Goal: Register for event/course

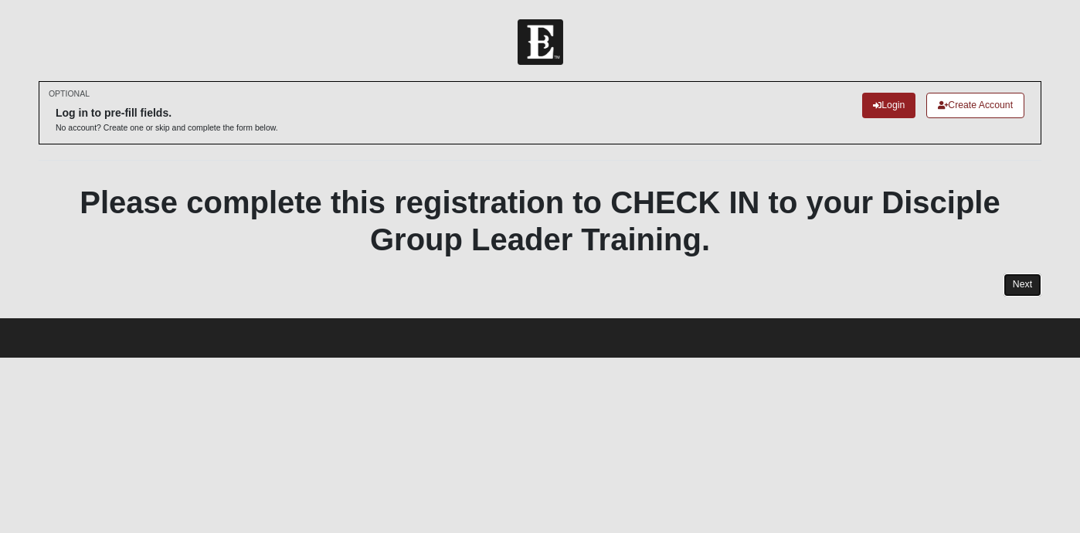
click at [1038, 284] on link "Next" at bounding box center [1023, 285] width 38 height 22
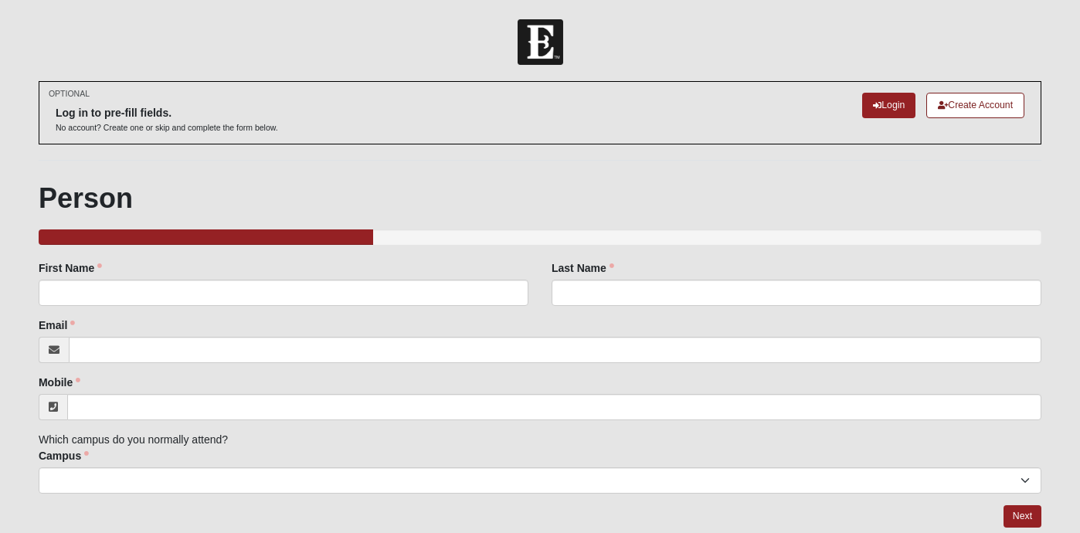
scroll to position [52, 0]
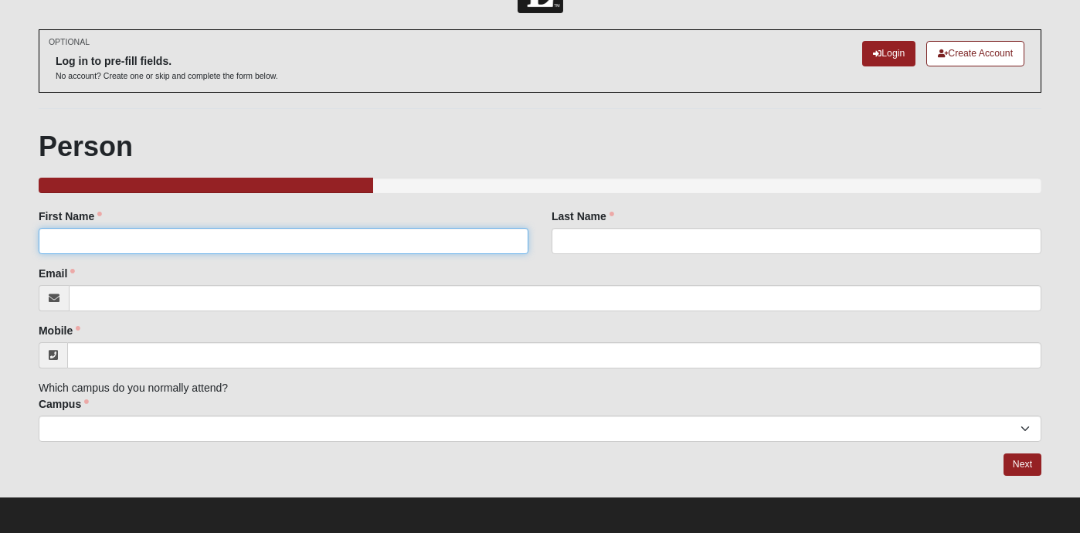
click at [304, 239] on input "First Name" at bounding box center [284, 241] width 490 height 26
type input "Dustin"
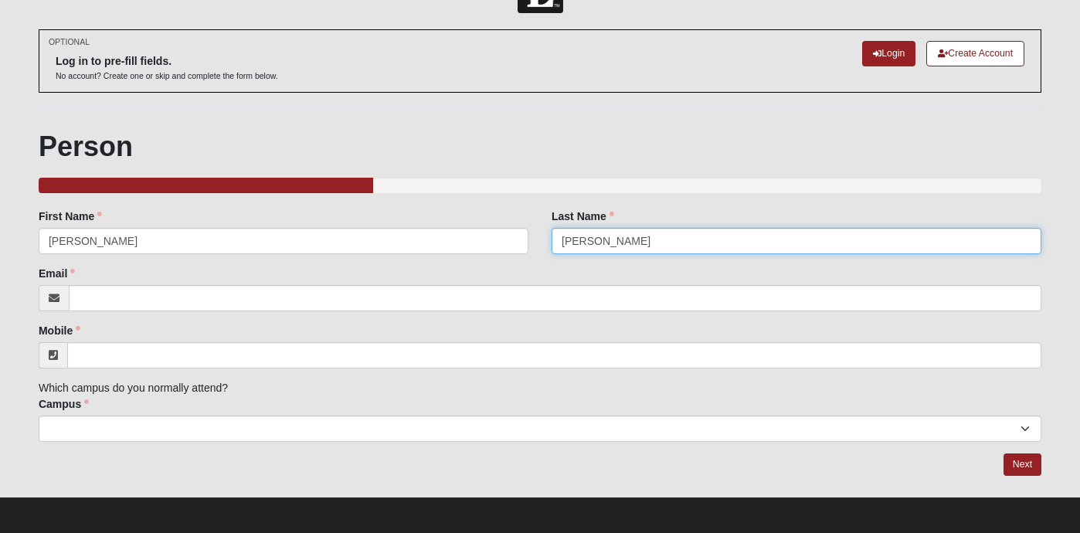
type input "Bryant"
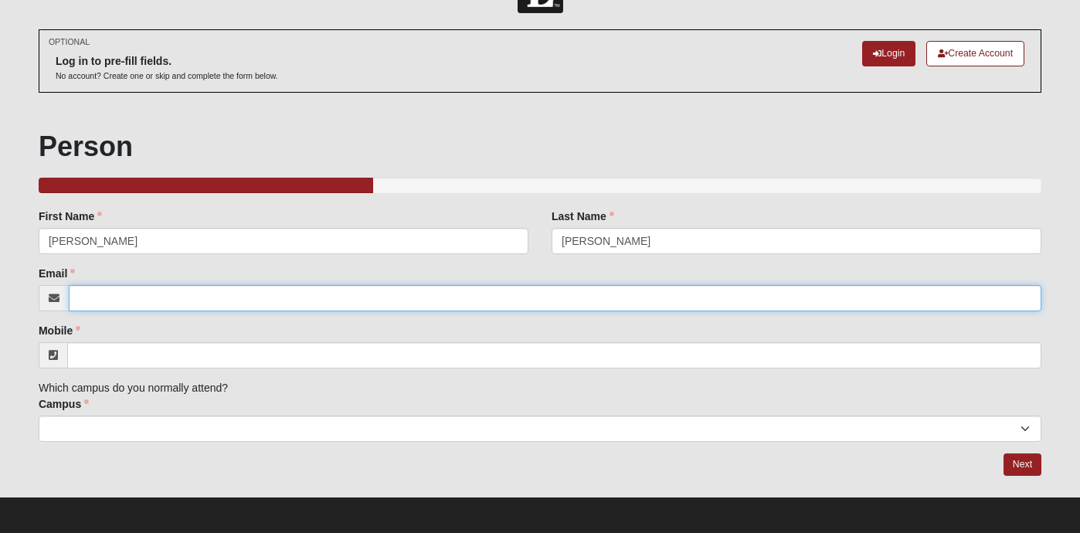
click at [106, 293] on input "Email" at bounding box center [555, 298] width 973 height 26
type input "Islanirvanallc@gmail.com"
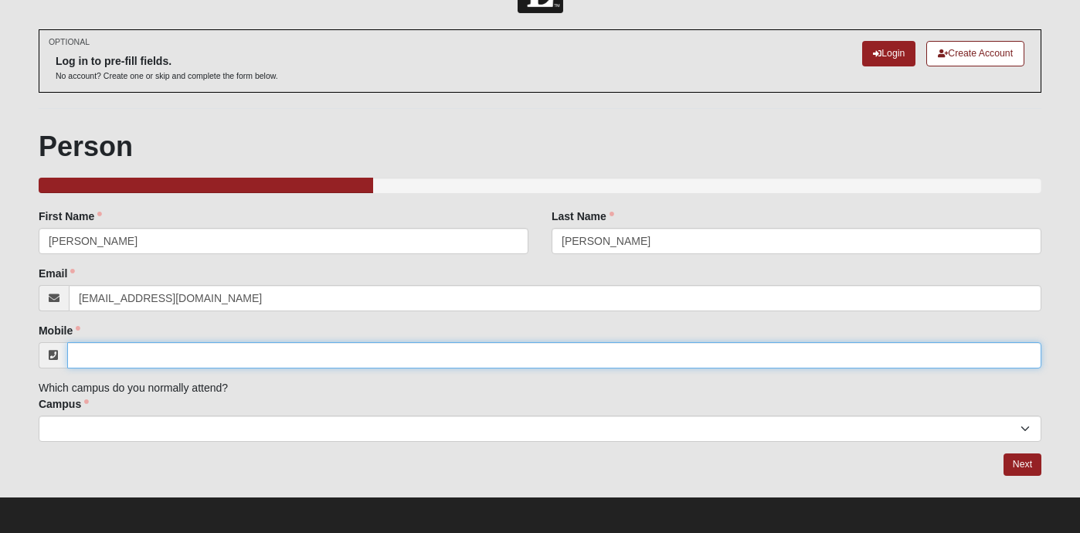
click at [77, 348] on input "Mobile" at bounding box center [554, 355] width 974 height 26
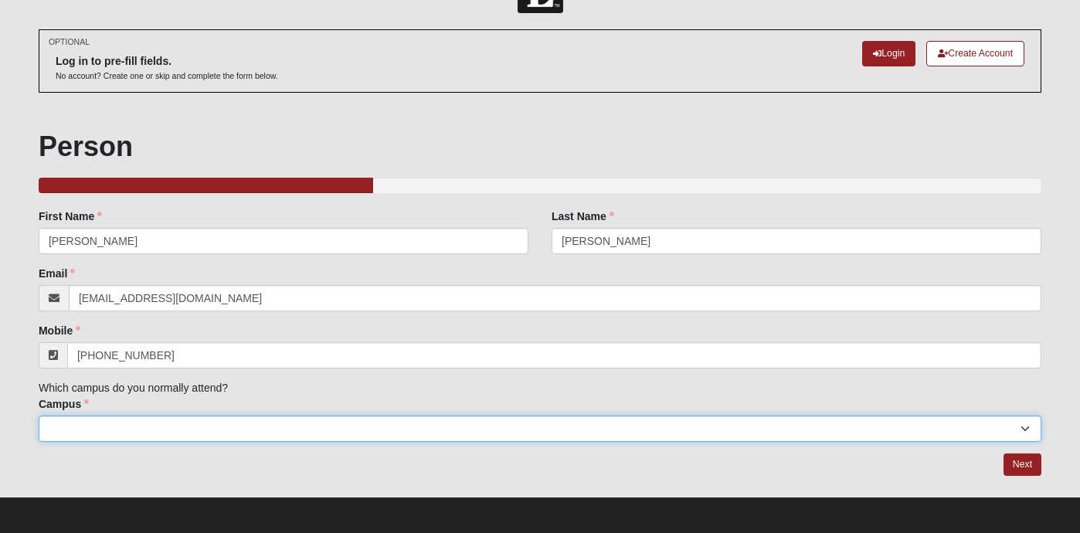
type input "(904) 982-4907"
click at [431, 432] on select "Arlington Baymeadows Eleven22 Online Fleming Island Jesup Mandarin North Jax Or…" at bounding box center [540, 429] width 1003 height 26
select select "4"
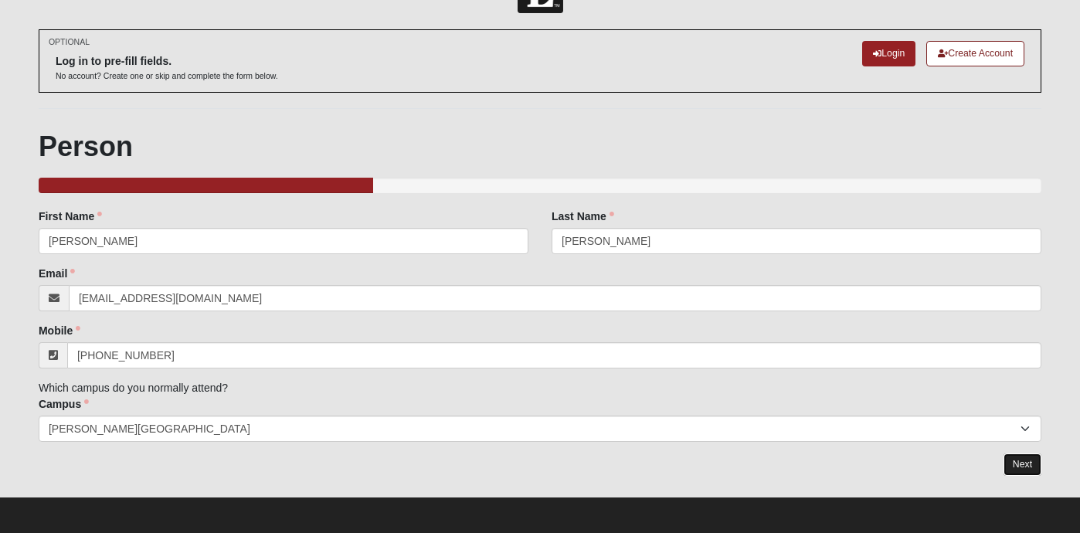
click at [1017, 464] on link "Next" at bounding box center [1023, 465] width 38 height 22
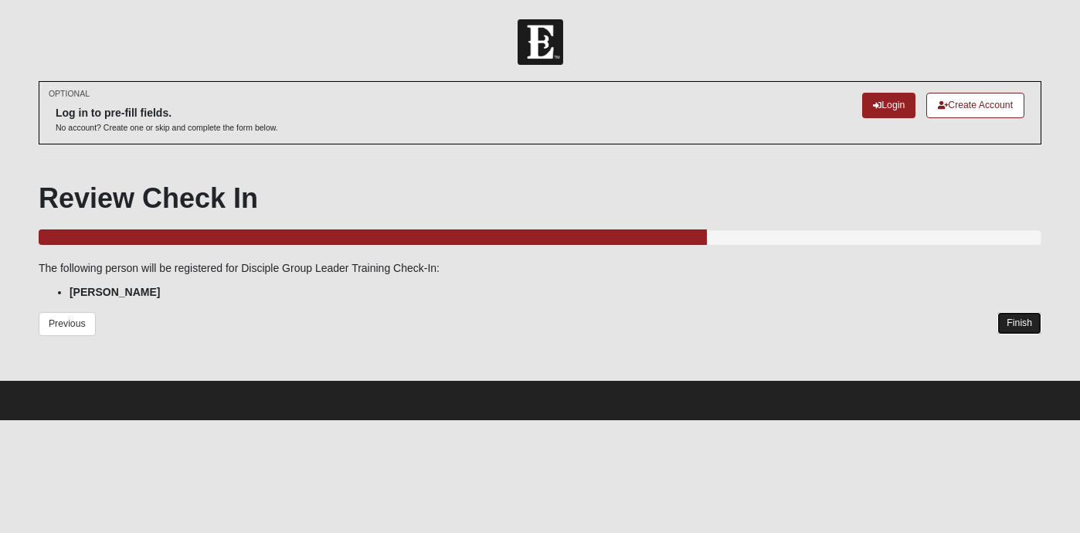
click at [1012, 326] on link "Finish" at bounding box center [1020, 323] width 44 height 22
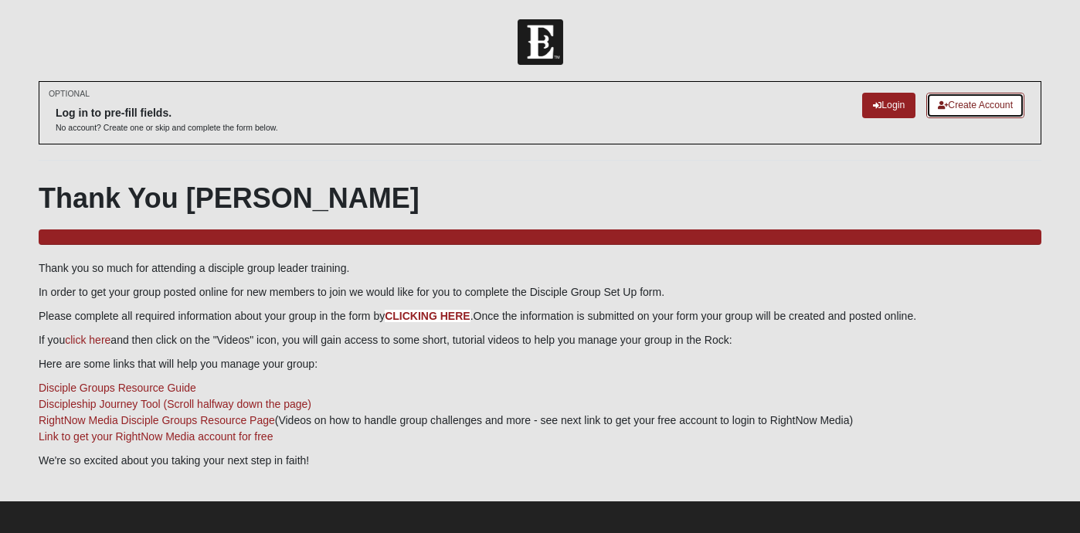
click at [974, 106] on link "Create Account" at bounding box center [976, 106] width 98 height 26
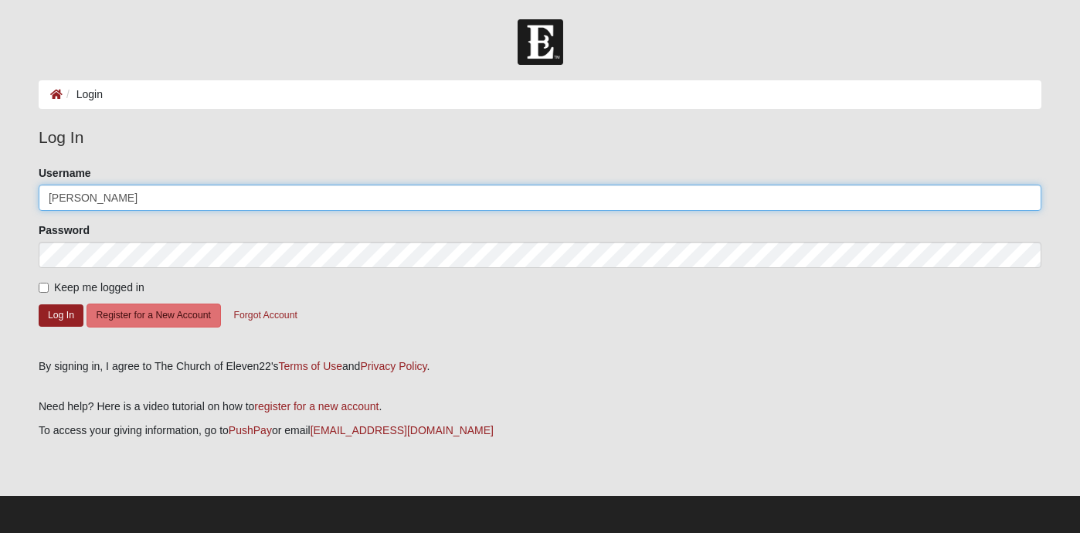
click at [135, 202] on input "[PERSON_NAME]" at bounding box center [540, 198] width 1003 height 26
type input "d"
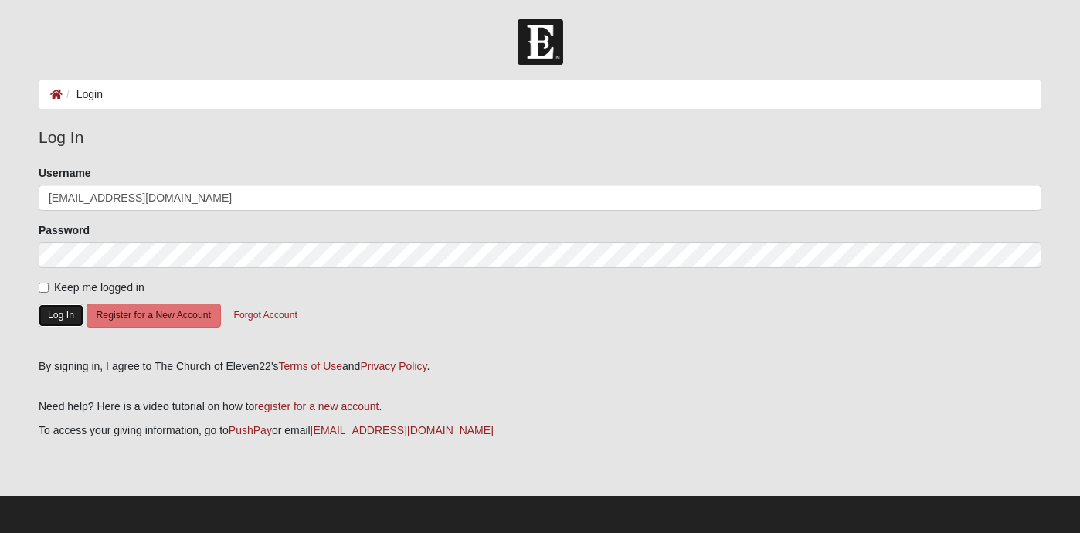
click at [60, 311] on button "Log In" at bounding box center [61, 315] width 45 height 22
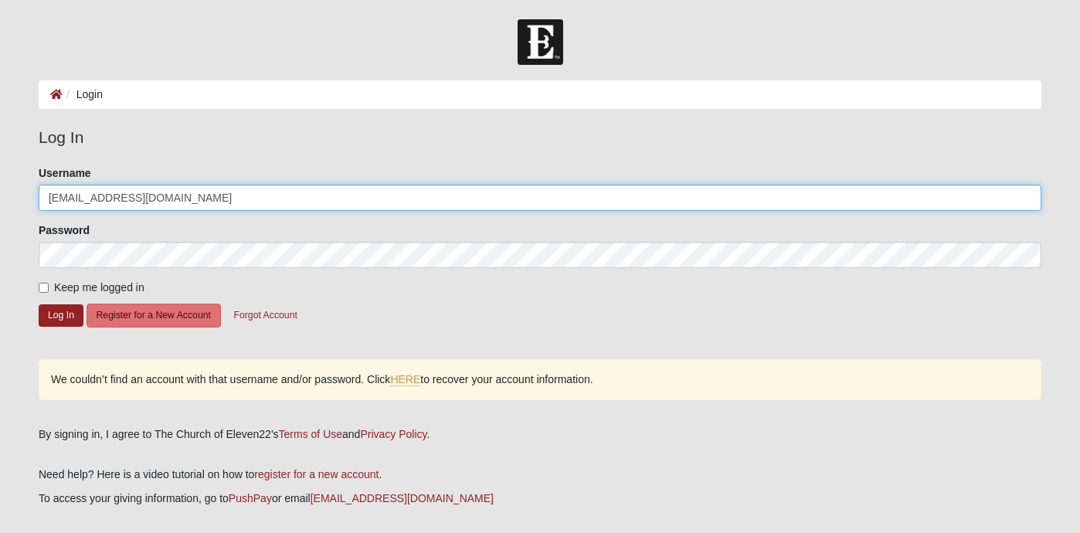
click at [103, 196] on input "jetmech116@gmail.com" at bounding box center [540, 198] width 1003 height 26
type input "twofouledanchors@gmail.com"
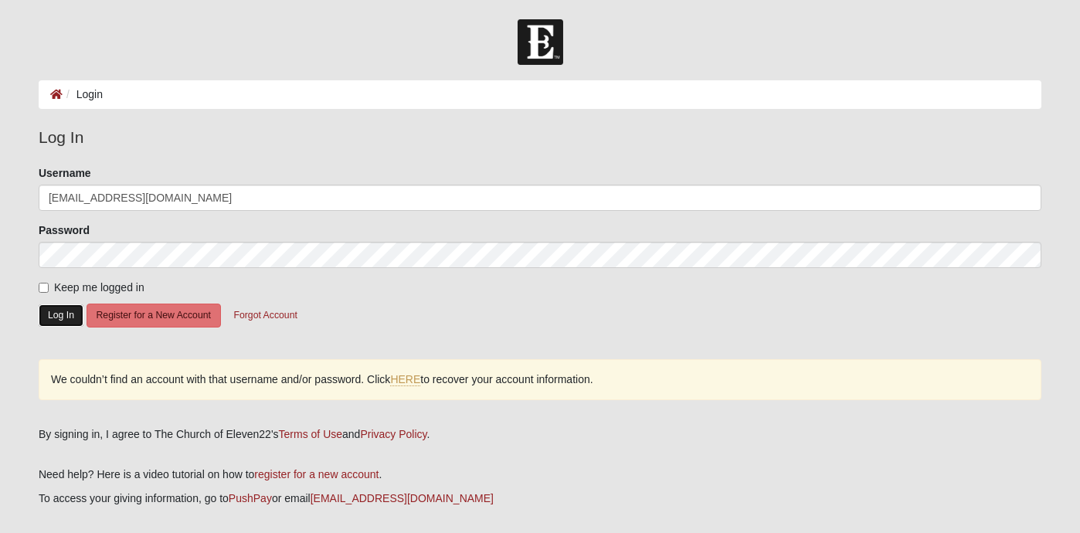
click at [56, 315] on button "Log In" at bounding box center [61, 315] width 45 height 22
click at [166, 316] on button "Register for a New Account" at bounding box center [154, 316] width 134 height 24
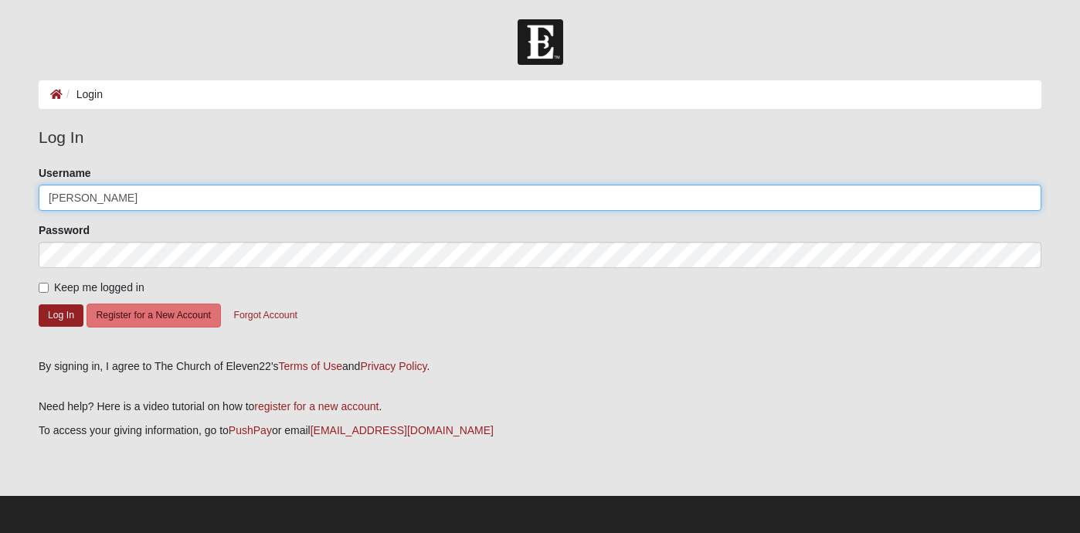
click at [157, 192] on input "d.mcginley" at bounding box center [540, 198] width 1003 height 26
type input "d"
type input "jetmech116@gmail.om"
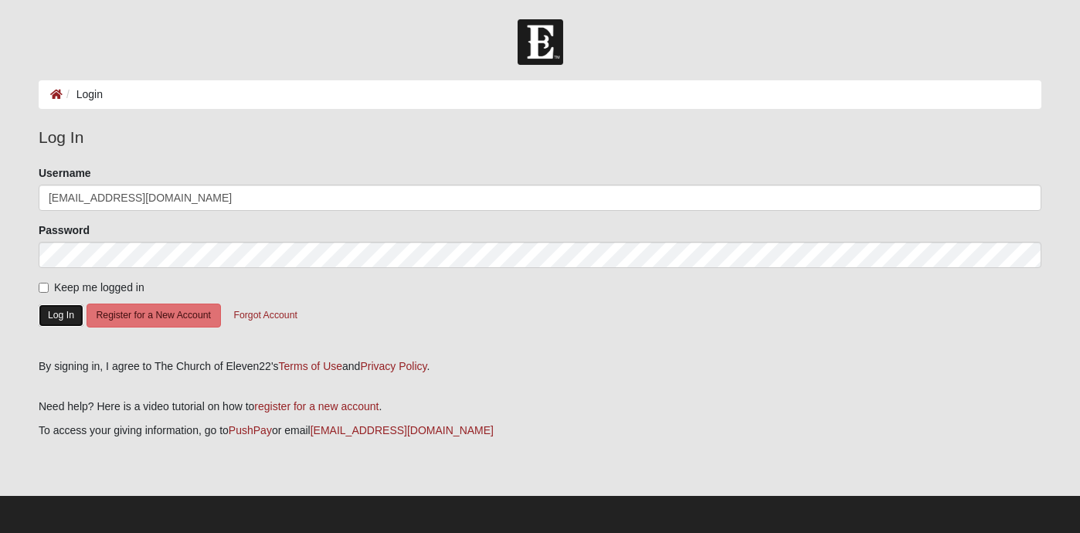
click at [71, 311] on button "Log In" at bounding box center [61, 315] width 45 height 22
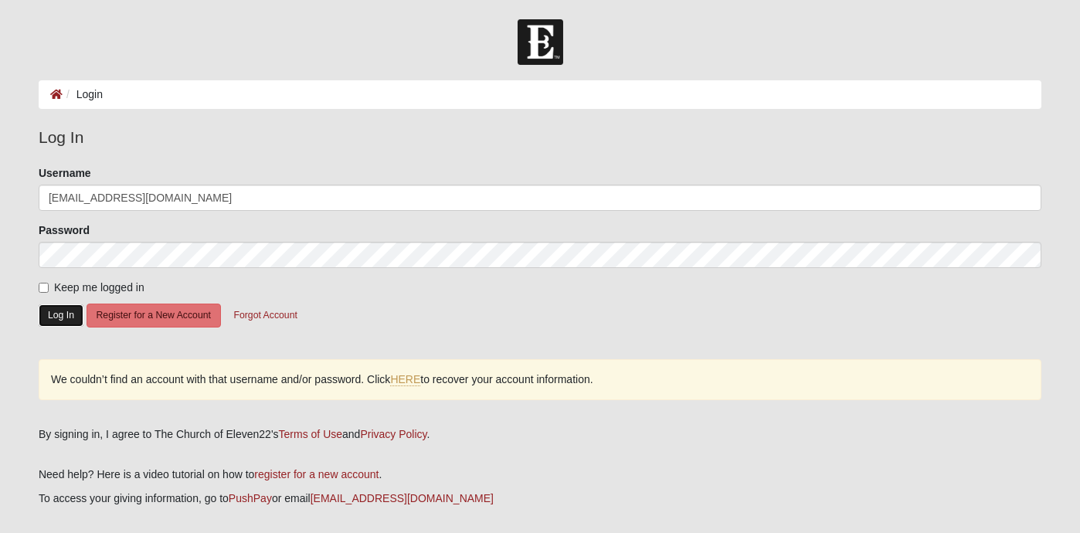
click at [64, 315] on button "Log In" at bounding box center [61, 315] width 45 height 22
click at [406, 378] on link "HERE" at bounding box center [405, 379] width 30 height 13
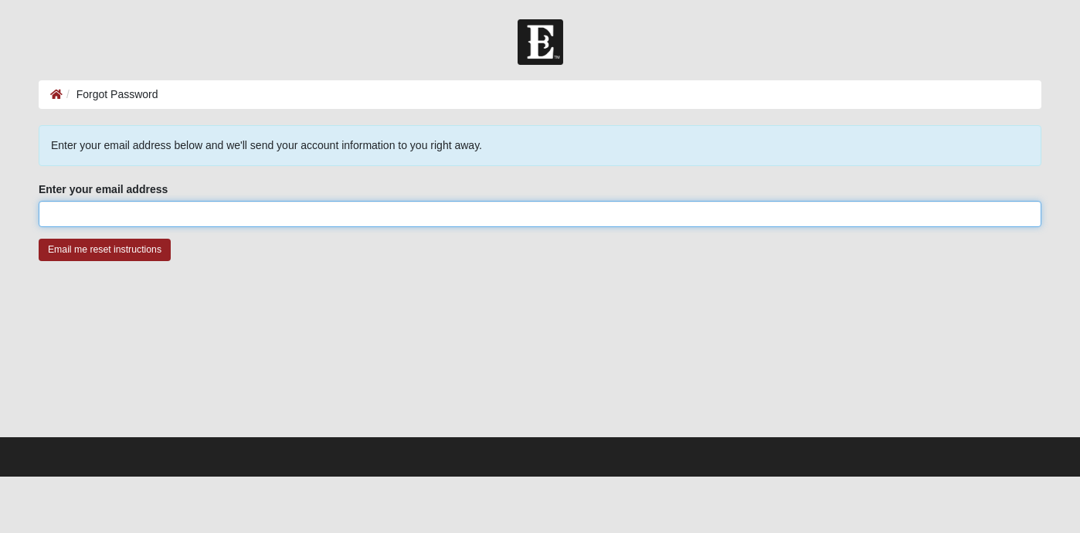
click at [66, 213] on input "Enter your email address" at bounding box center [540, 214] width 1003 height 26
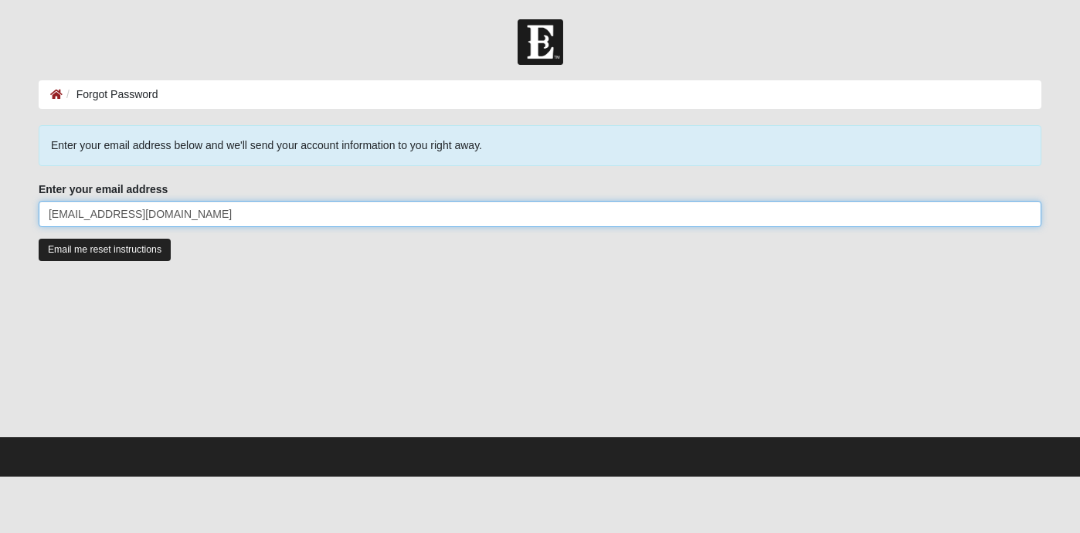
type input "jetmech116@gmail.com"
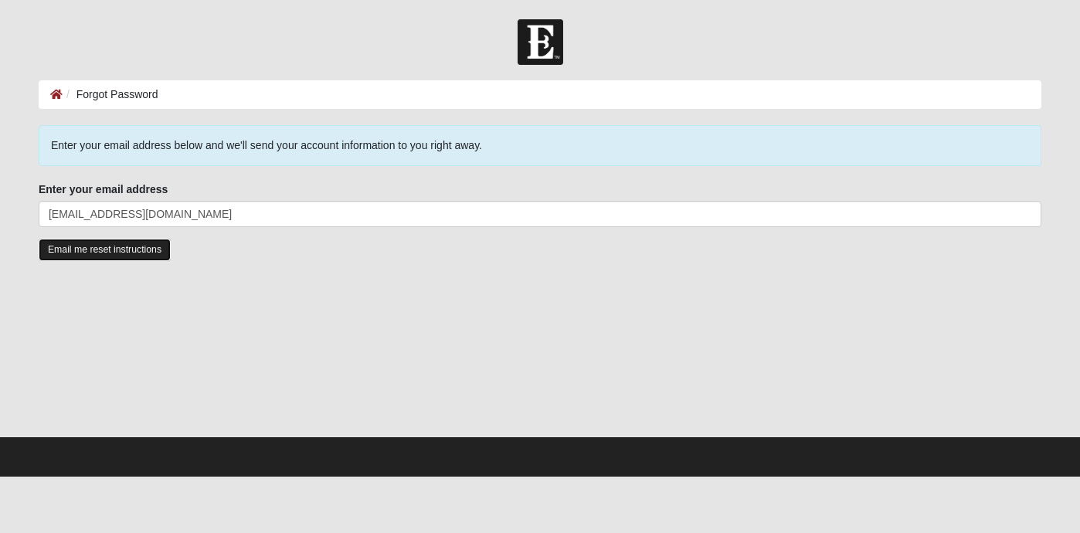
click at [73, 247] on input "Email me reset instructions" at bounding box center [105, 250] width 132 height 22
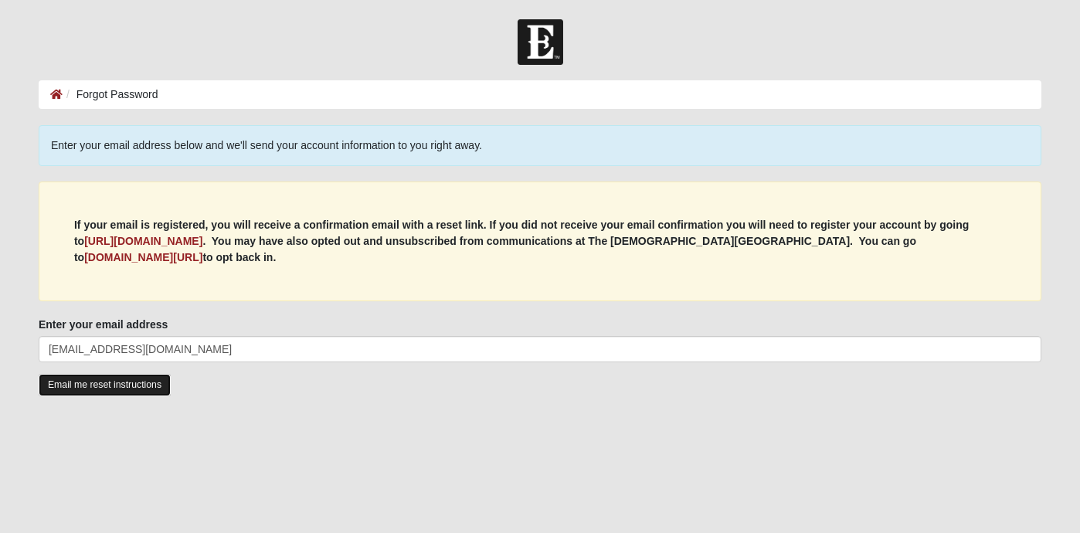
click at [113, 394] on input "Email me reset instructions" at bounding box center [105, 385] width 132 height 22
click at [137, 389] on input "Email me reset instructions" at bounding box center [105, 385] width 132 height 22
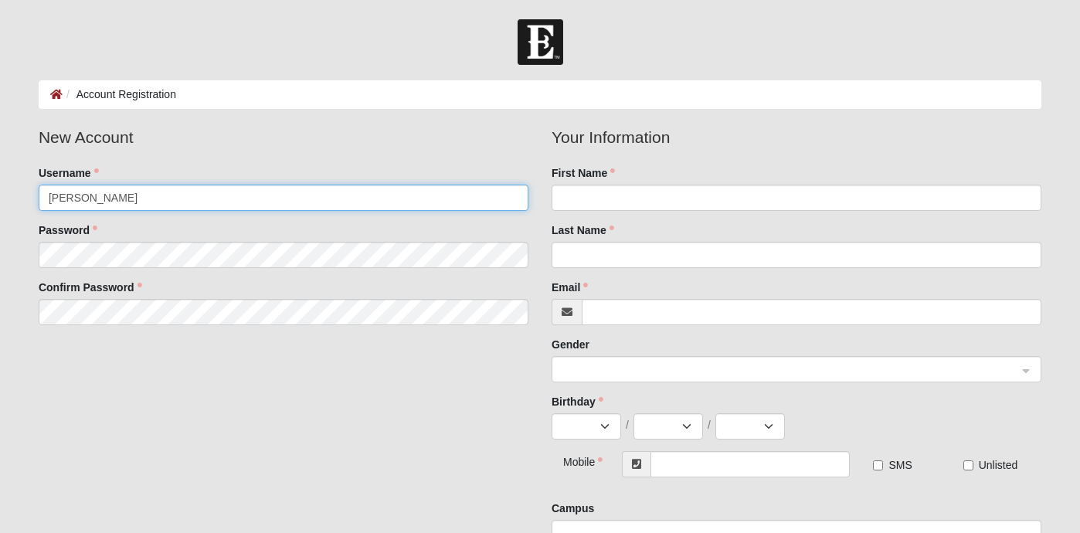
click at [150, 202] on input "[PERSON_NAME]" at bounding box center [284, 198] width 490 height 26
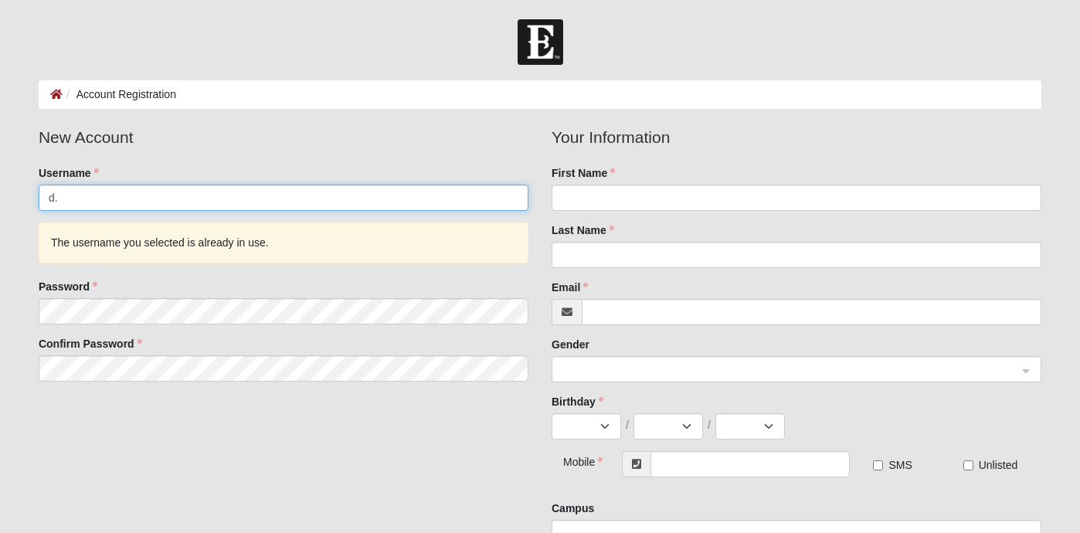
type input "d"
type input "islanirvanallc@gmail.com"
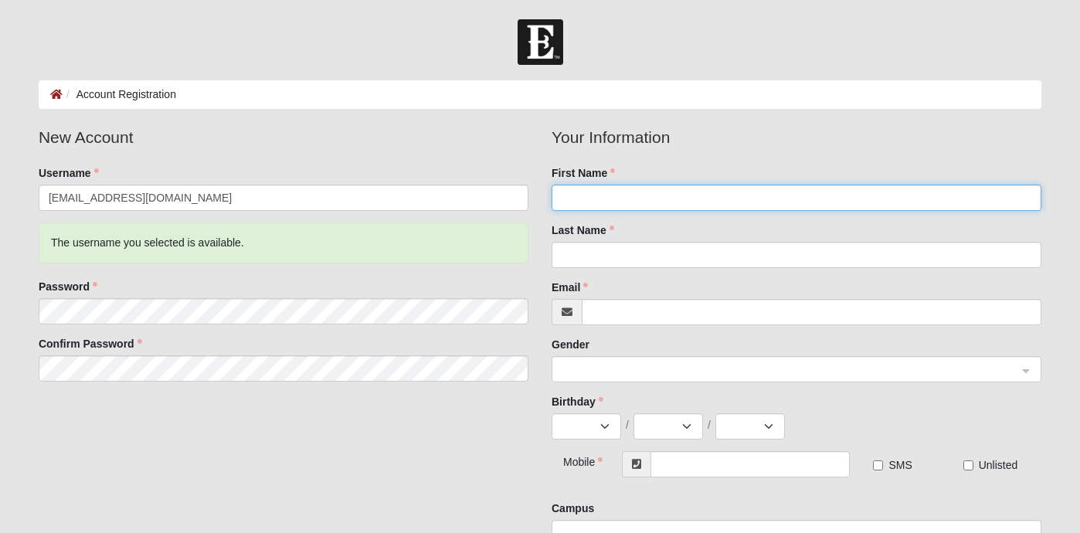
click at [580, 199] on input "First Name" at bounding box center [797, 198] width 490 height 26
type input "Dustin"
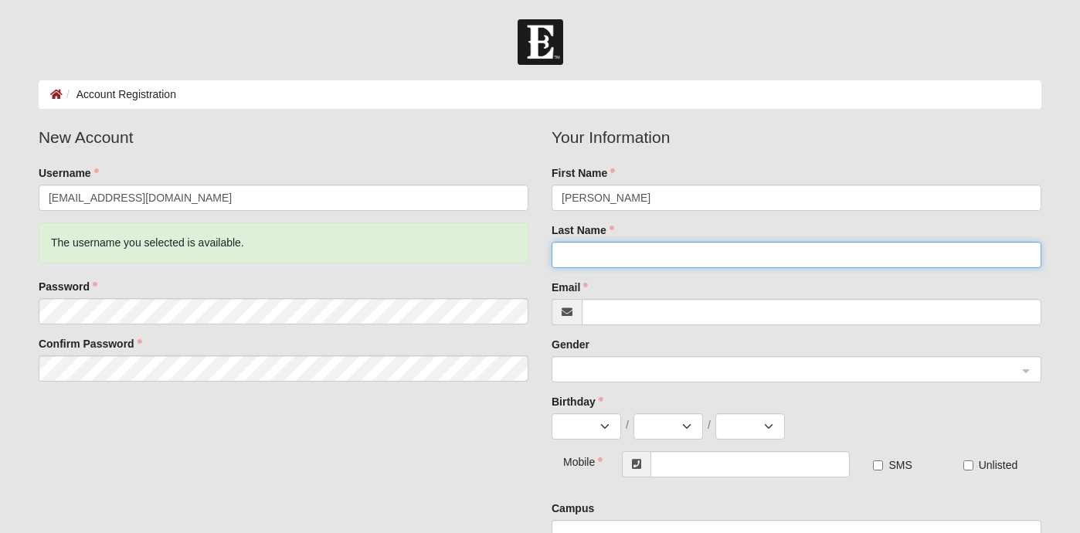
click at [587, 247] on input "Last Name" at bounding box center [797, 255] width 490 height 26
type input "Bryant"
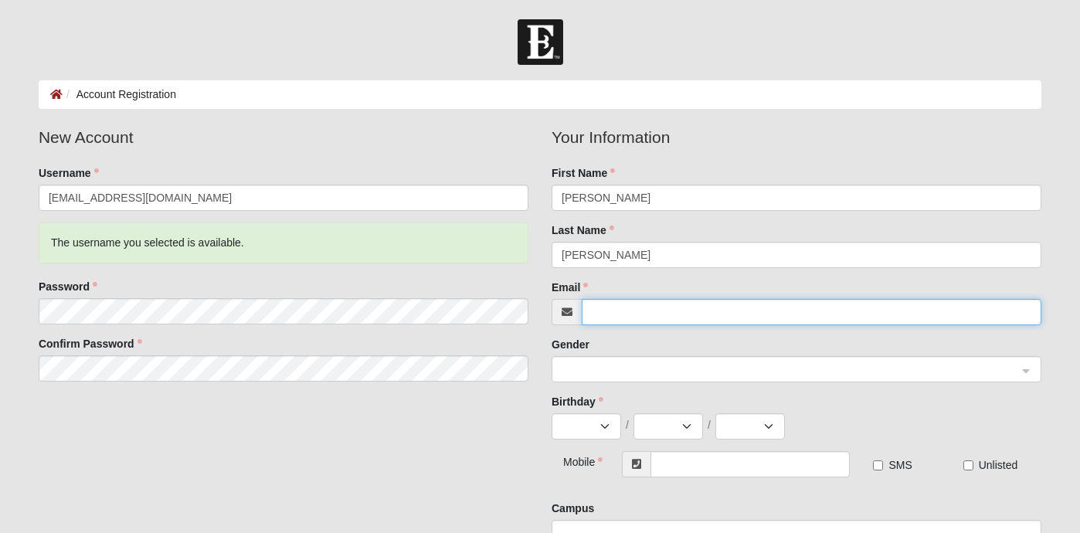
click at [617, 324] on input "Email" at bounding box center [812, 312] width 460 height 26
click at [622, 372] on span at bounding box center [790, 370] width 456 height 17
type input "islanirvanallc@gmail.com"
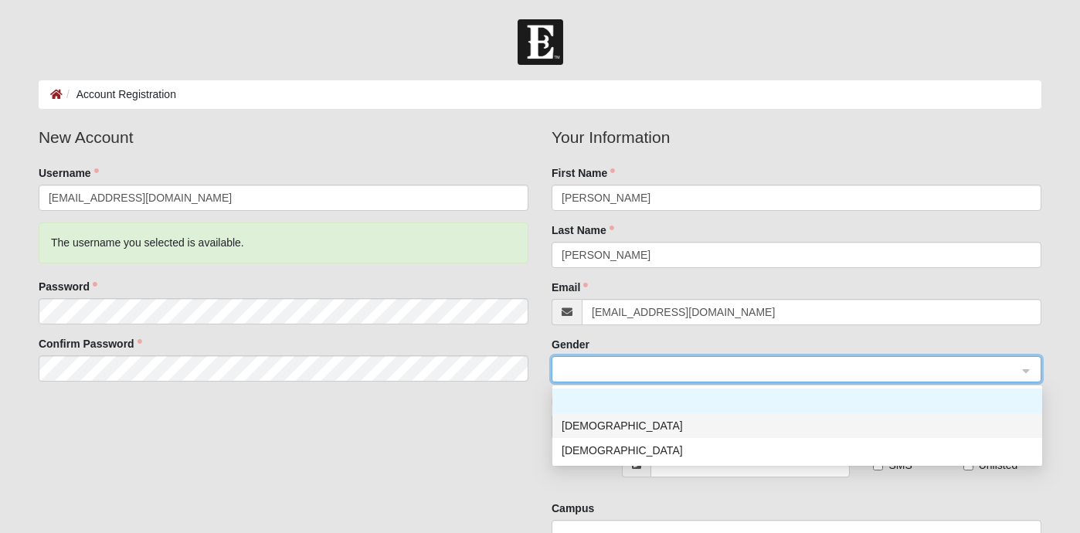
click at [610, 423] on div "Male" at bounding box center [797, 425] width 471 height 17
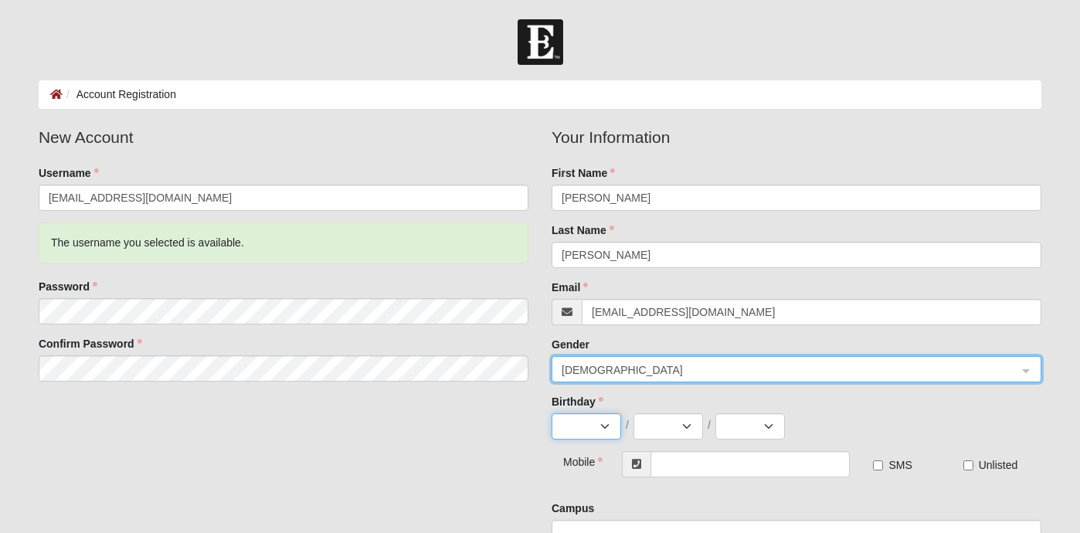
click at [610, 423] on select "Jan Feb Mar Apr May Jun Jul Aug Sep Oct Nov Dec" at bounding box center [587, 426] width 70 height 26
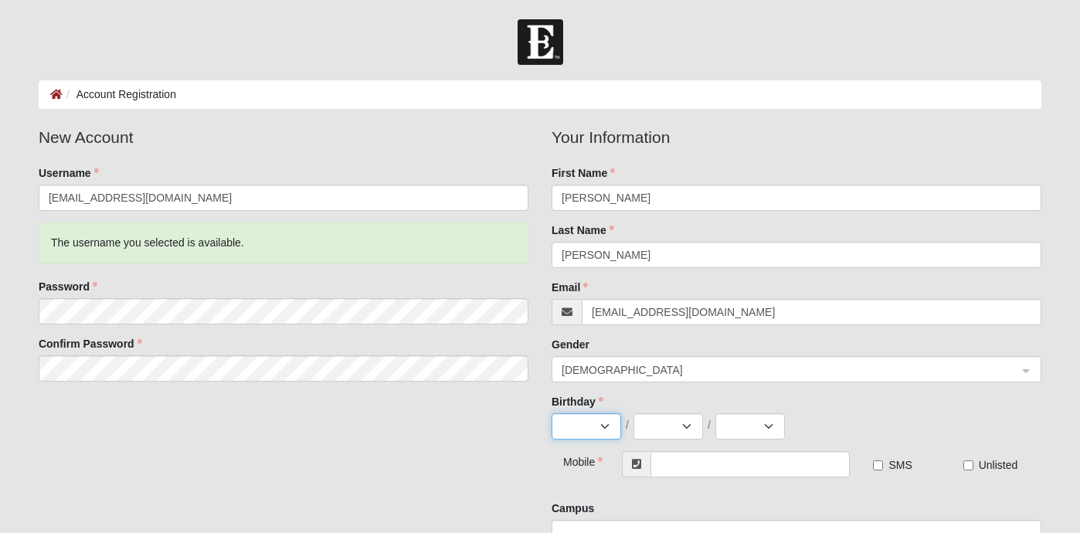
select select "10"
click at [686, 426] on select "1 2 3 4 5 6 7 8 9 10 11 12 13 14 15 16 17 18 19 20 21 22 23 24 25 26 27 28 29 3…" at bounding box center [669, 426] width 70 height 26
select select "4"
click at [766, 427] on select "2025 2024 2023 2022 2021 2020 2019 2018 2017 2016 2015 2014 2013 2012 2011 2010…" at bounding box center [751, 426] width 70 height 26
select select "1979"
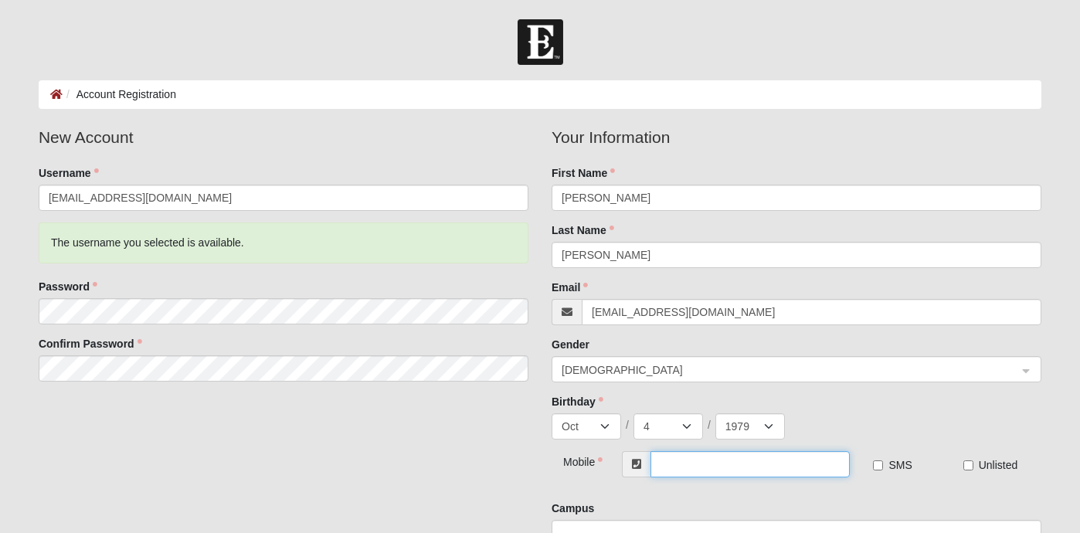
click at [680, 462] on input "text" at bounding box center [751, 464] width 200 height 26
type input "(904) 982-4907"
click at [882, 466] on input "SMS" at bounding box center [878, 466] width 10 height 10
checkbox input "true"
click at [1065, 499] on form "Log In Account Registration Account Registration Error Please correct the follo…" at bounding box center [540, 407] width 1080 height 777
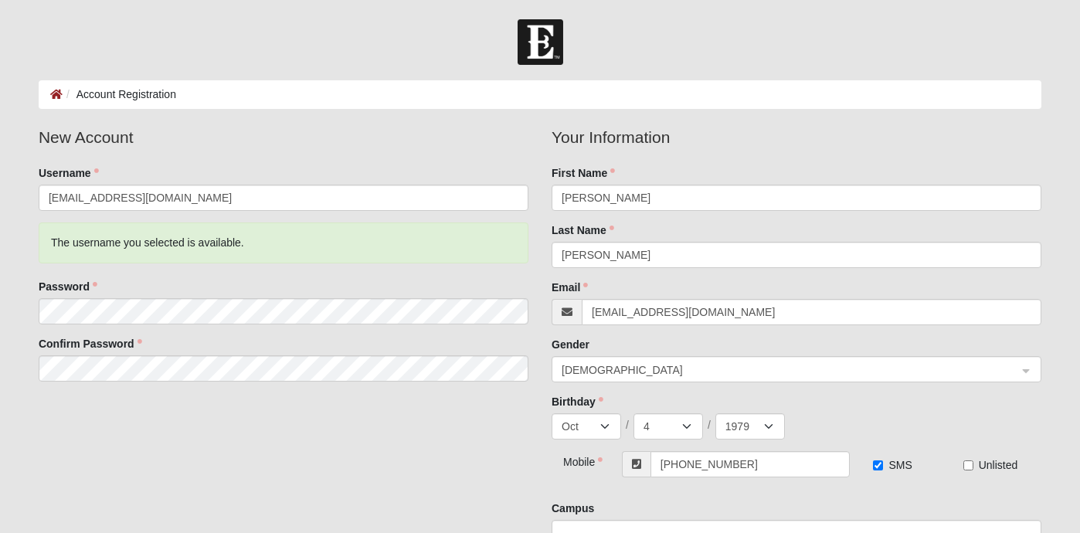
click at [1064, 505] on form "Log In Account Registration Account Registration Error Please correct the follo…" at bounding box center [540, 407] width 1080 height 777
drag, startPoint x: 1064, startPoint y: 505, endPoint x: 1063, endPoint y: 517, distance: 11.7
click at [1063, 518] on form "Log In Account Registration Account Registration Error Please correct the follo…" at bounding box center [540, 407] width 1080 height 777
drag, startPoint x: 1050, startPoint y: 412, endPoint x: 1042, endPoint y: 478, distance: 66.2
click at [1042, 478] on div "Your Information First Name Dustin Last Name Bryant Email islanirvanallc@gmail.…" at bounding box center [796, 341] width 513 height 433
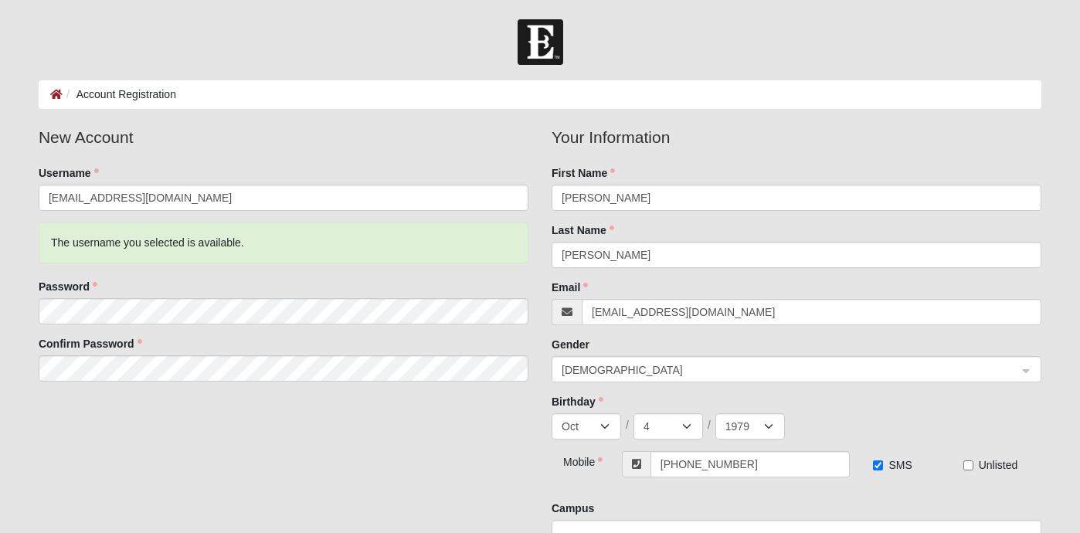
click at [1042, 478] on div "Your Information First Name Dustin Last Name Bryant Email islanirvanallc@gmail.…" at bounding box center [796, 341] width 513 height 433
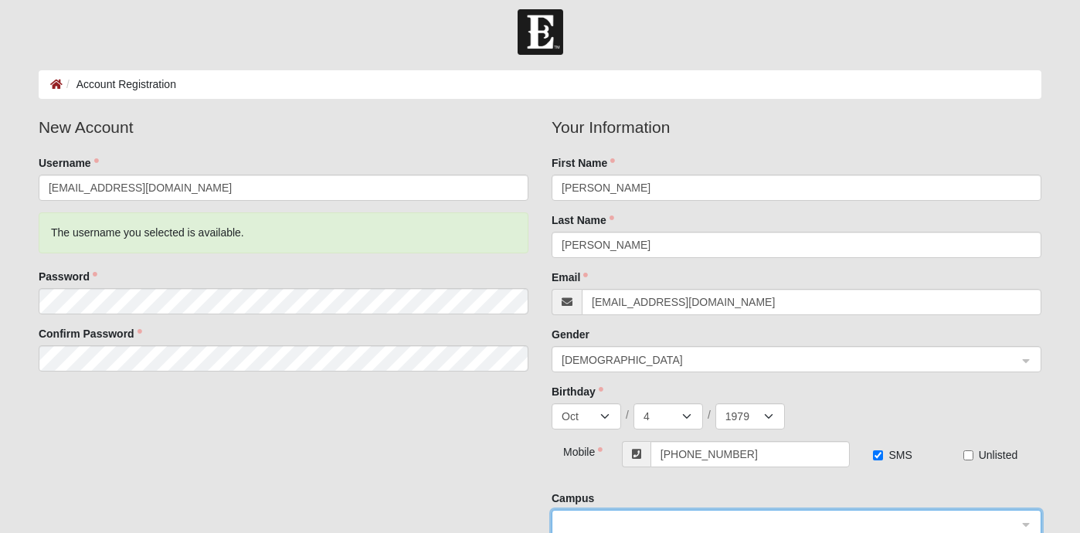
scroll to position [262, 0]
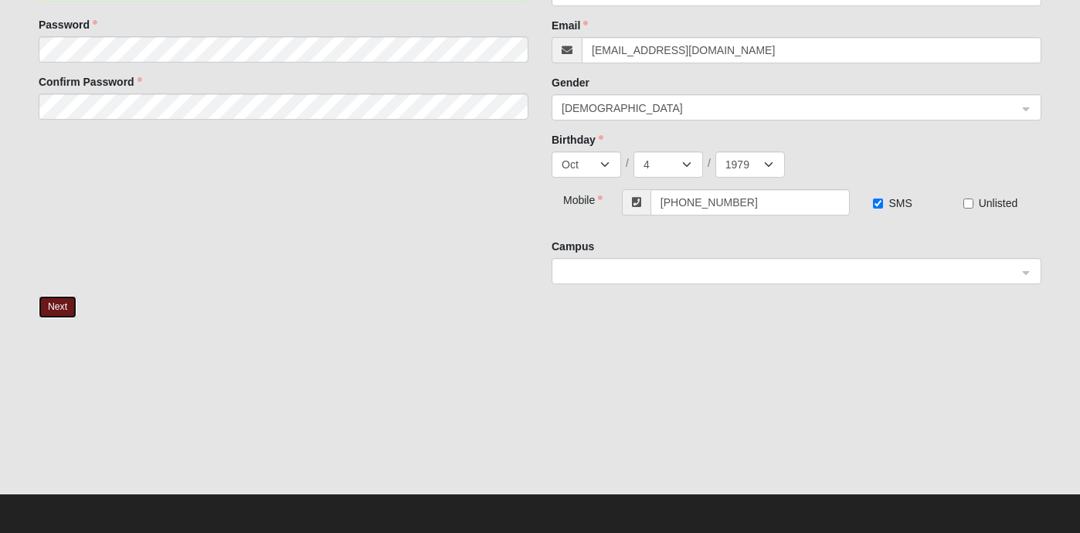
click at [1022, 273] on div at bounding box center [797, 272] width 488 height 26
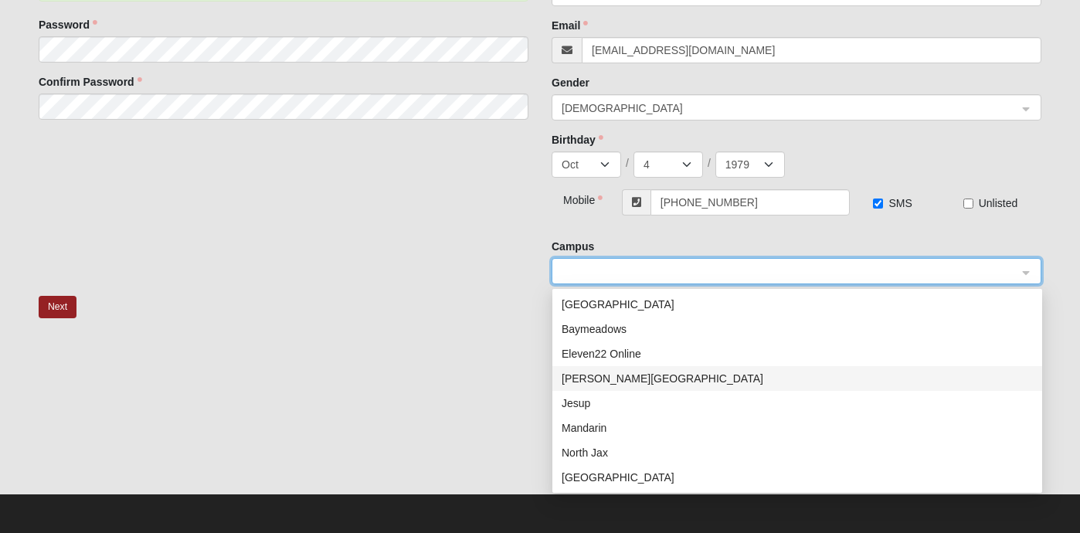
click at [886, 378] on div "Fleming Island" at bounding box center [797, 378] width 471 height 17
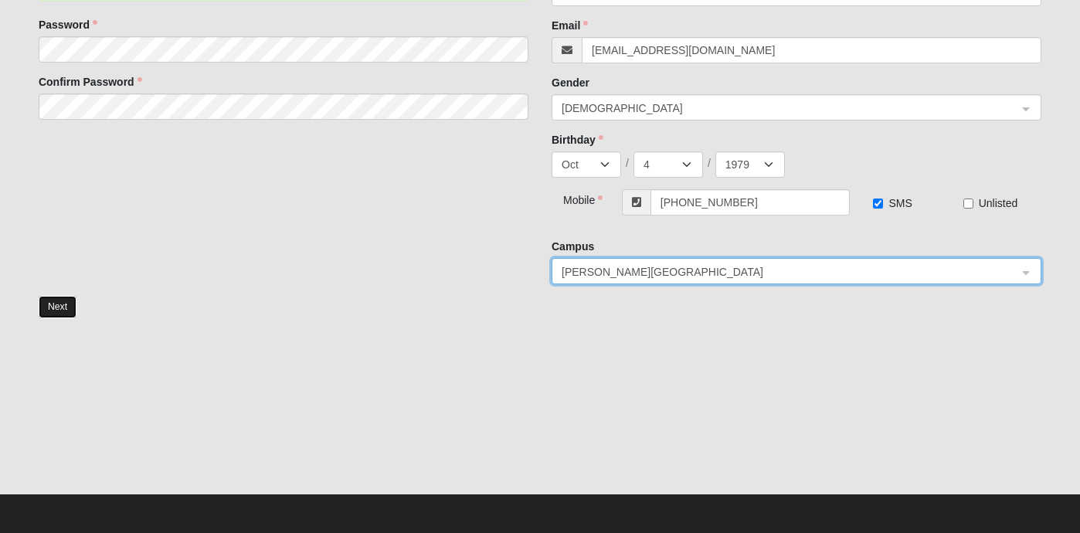
click at [60, 309] on button "Next" at bounding box center [58, 307] width 38 height 22
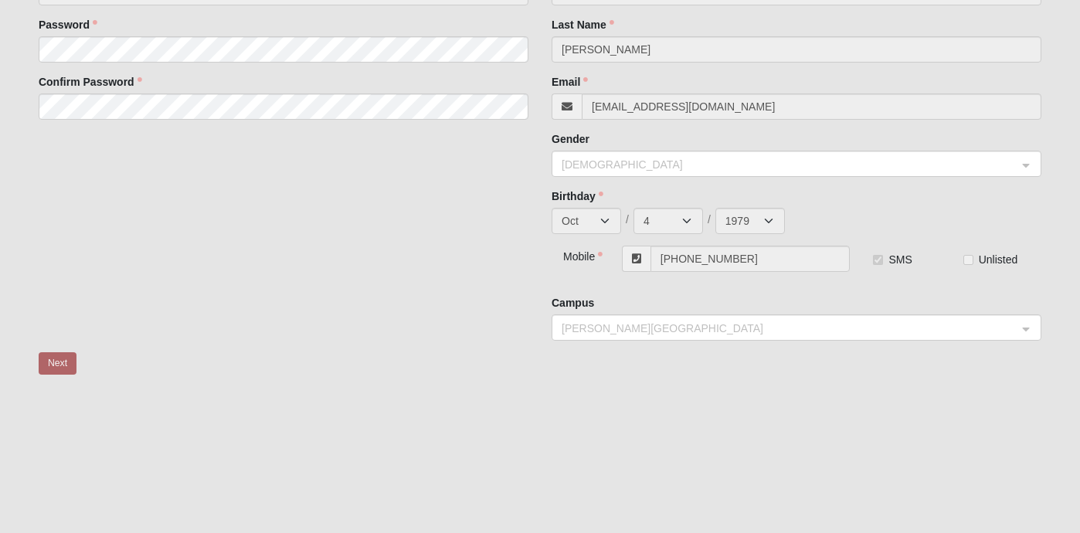
scroll to position [0, 0]
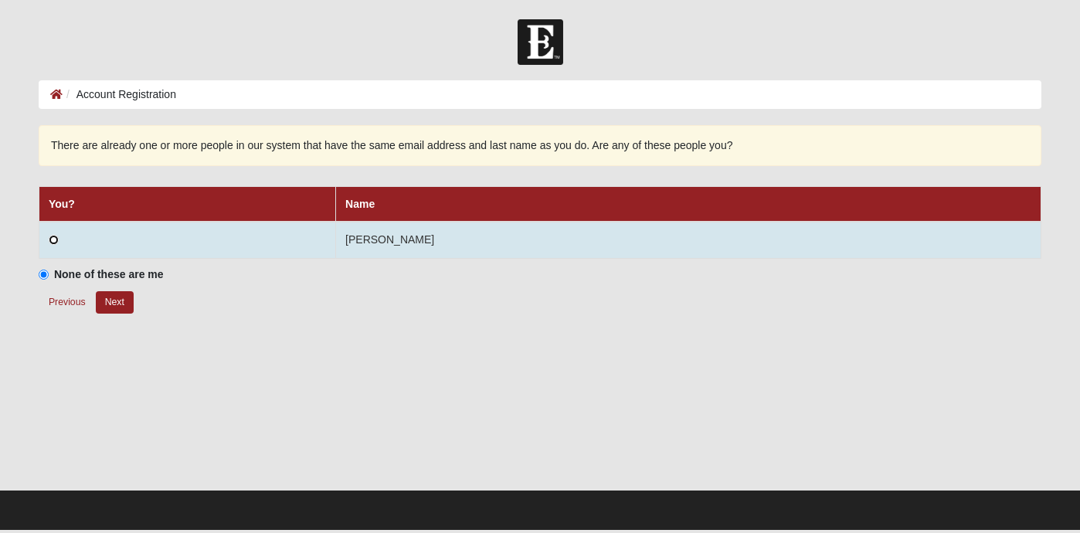
click at [54, 242] on input "radio" at bounding box center [54, 240] width 10 height 10
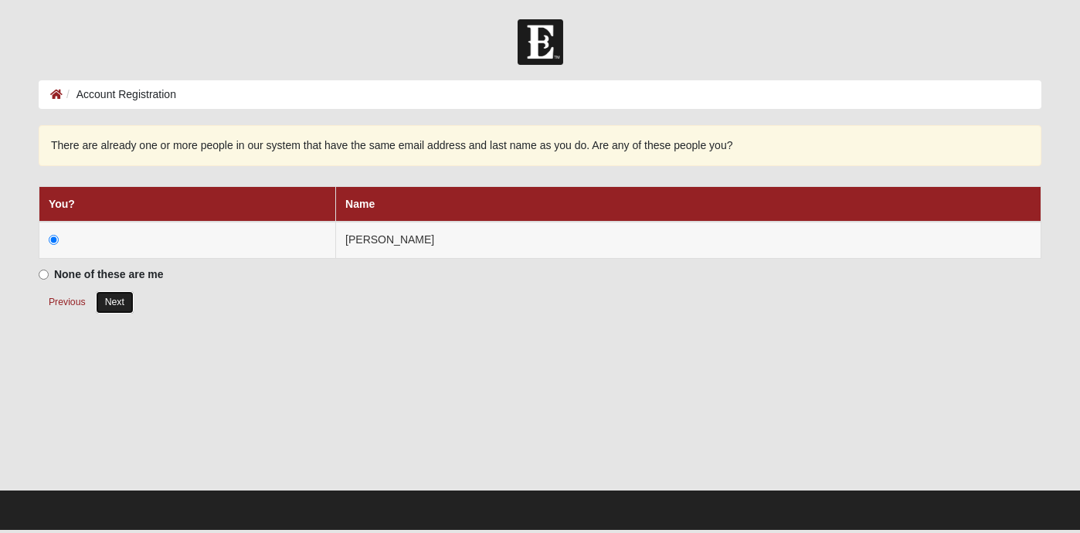
click at [117, 300] on button "Next" at bounding box center [115, 302] width 38 height 22
radio input "true"
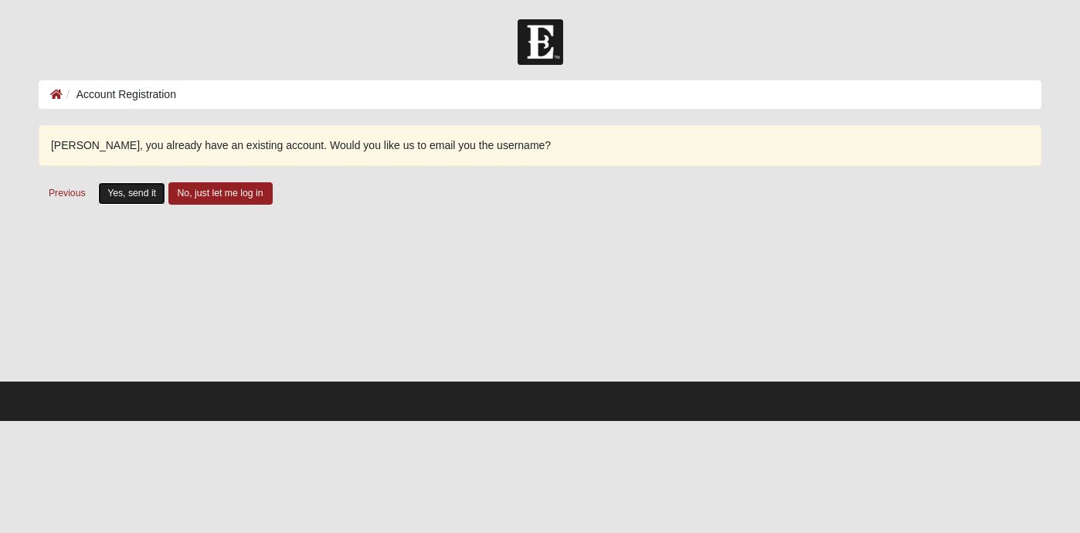
click at [132, 202] on button "Yes, send it" at bounding box center [131, 193] width 67 height 22
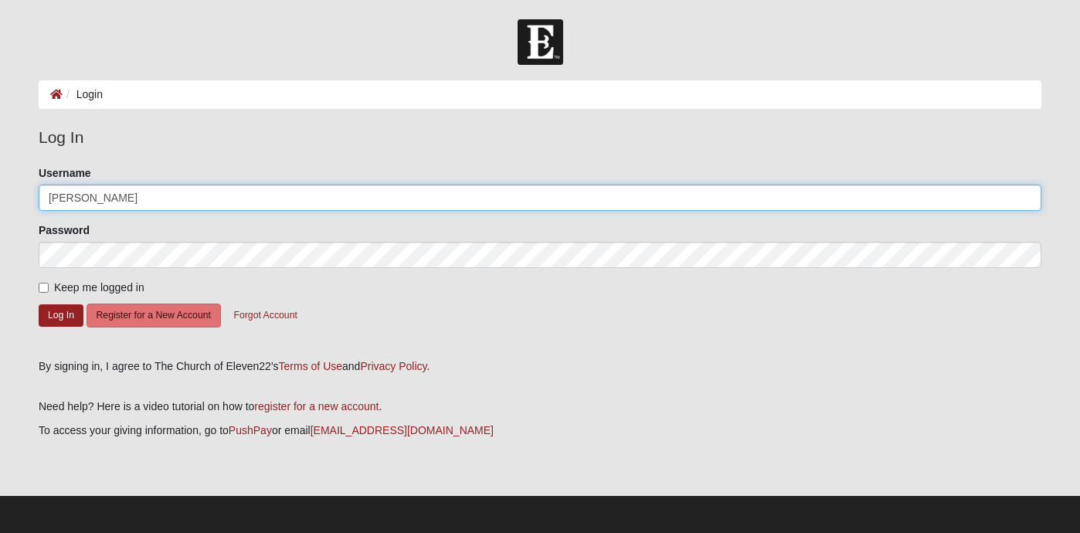
drag, startPoint x: 173, startPoint y: 197, endPoint x: 144, endPoint y: 192, distance: 29.9
click at [144, 192] on input "[PERSON_NAME]" at bounding box center [540, 198] width 1003 height 26
type input "d"
type input "[EMAIL_ADDRESS][DOMAIN_NAME]"
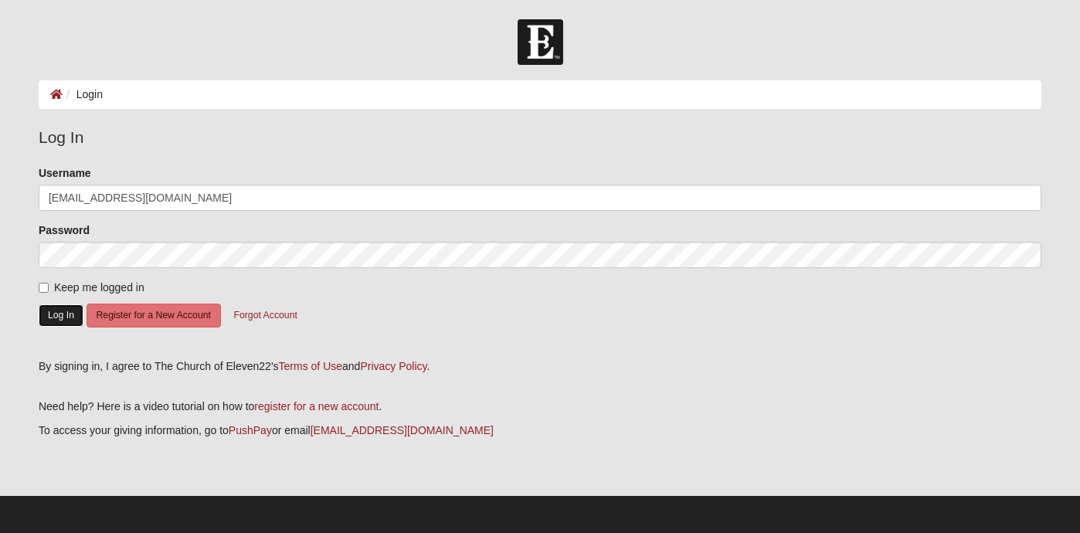
click at [72, 317] on button "Log In" at bounding box center [61, 315] width 45 height 22
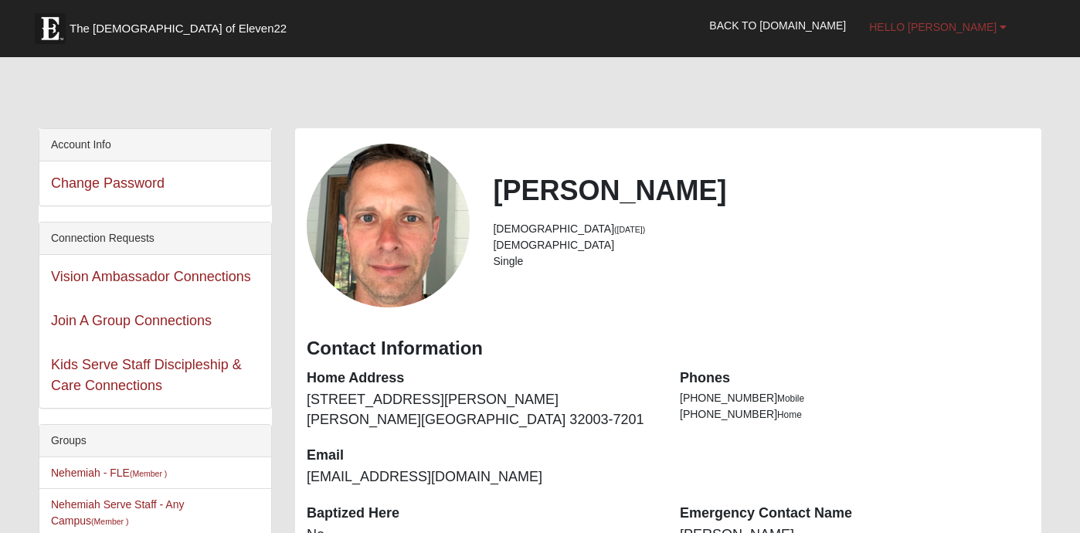
click at [985, 31] on span "Hello [PERSON_NAME]" at bounding box center [933, 27] width 128 height 12
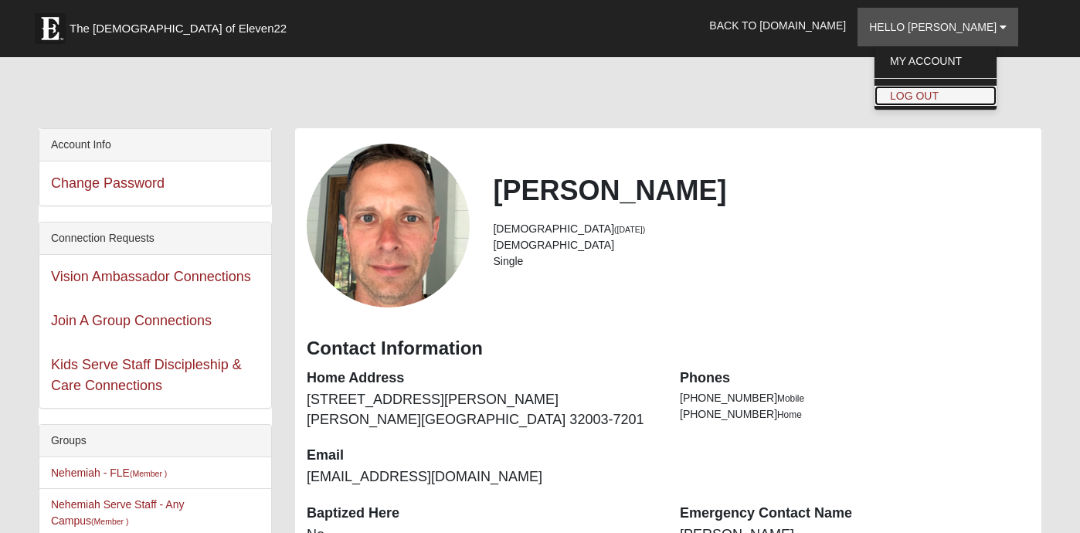
click at [969, 94] on link "Log Out" at bounding box center [936, 96] width 122 height 20
